Goal: Task Accomplishment & Management: Manage account settings

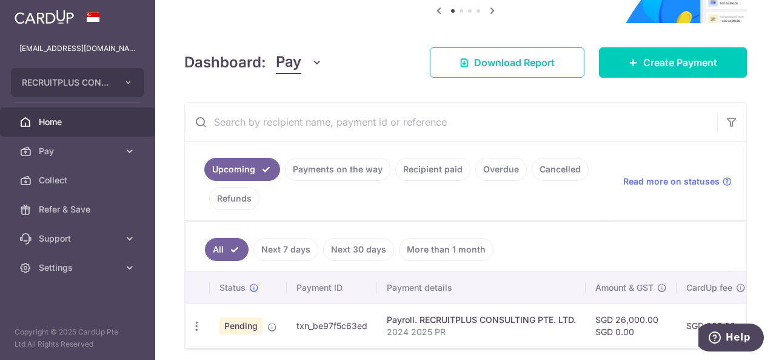
scroll to position [59, 0]
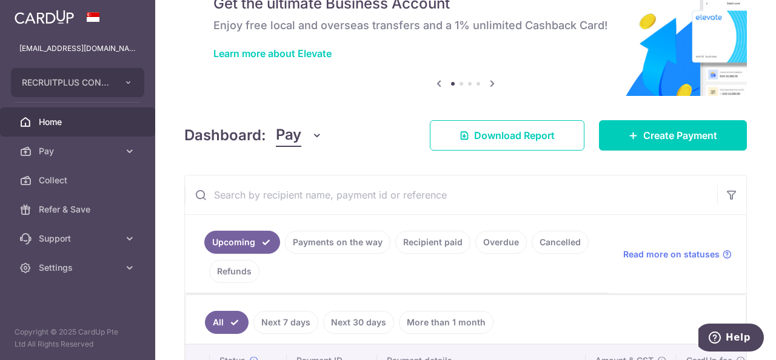
click at [303, 136] on button "Pay" at bounding box center [299, 135] width 47 height 23
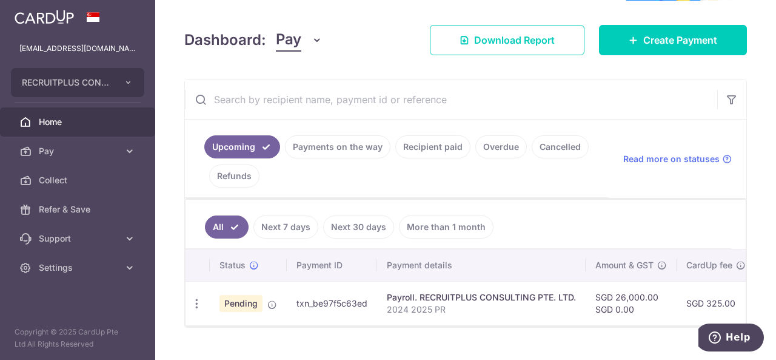
scroll to position [181, 0]
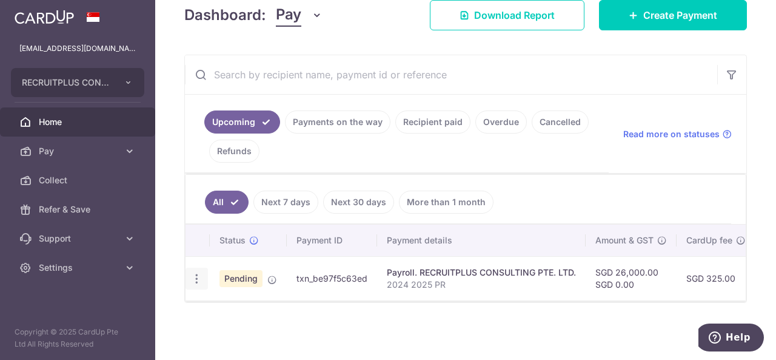
click at [194, 272] on icon "button" at bounding box center [196, 278] width 13 height 13
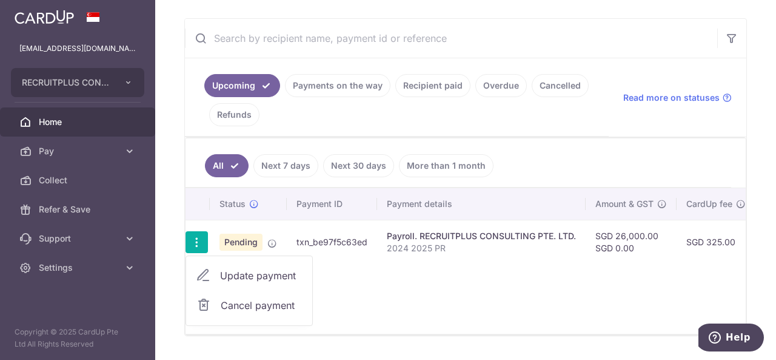
scroll to position [241, 0]
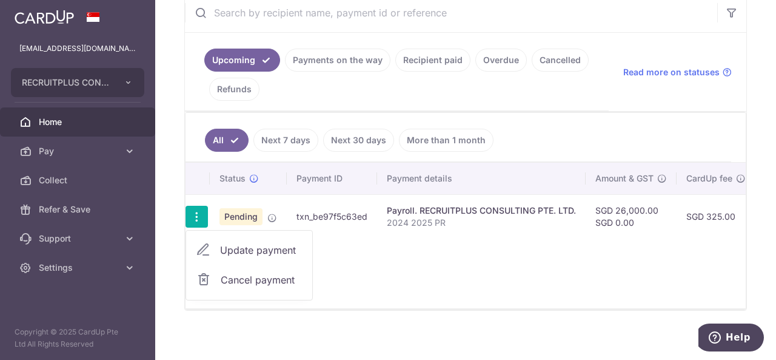
click at [648, 268] on div "Status Payment ID Payment details Amount & GST CardUp fee Total amt. Charge dat…" at bounding box center [466, 235] width 560 height 146
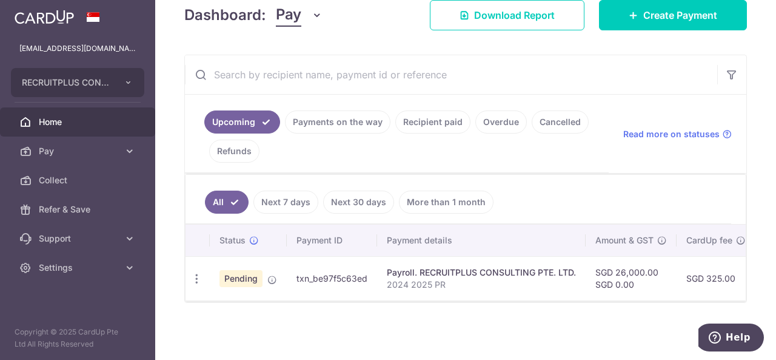
click at [458, 295] on div "Status Payment ID Payment details Amount & GST CardUp fee Total amt. Charge dat…" at bounding box center [466, 262] width 560 height 76
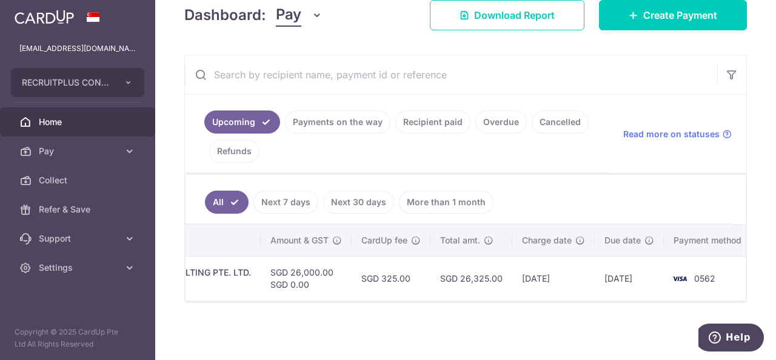
scroll to position [0, 335]
